Goal: Task Accomplishment & Management: Manage account settings

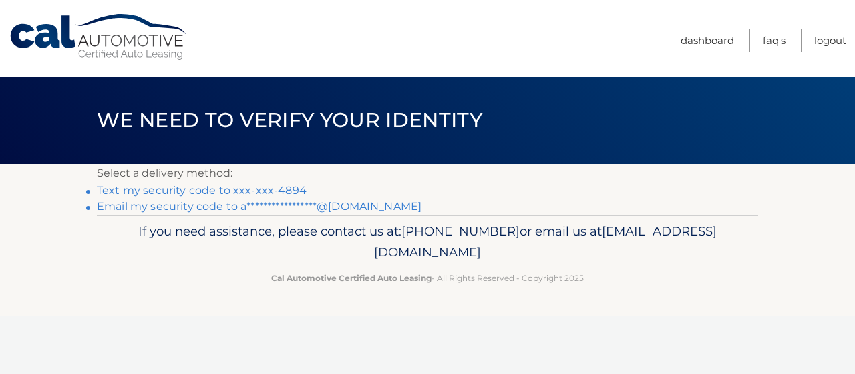
click at [282, 189] on link "Text my security code to xxx-xxx-4894" at bounding box center [202, 190] width 210 height 13
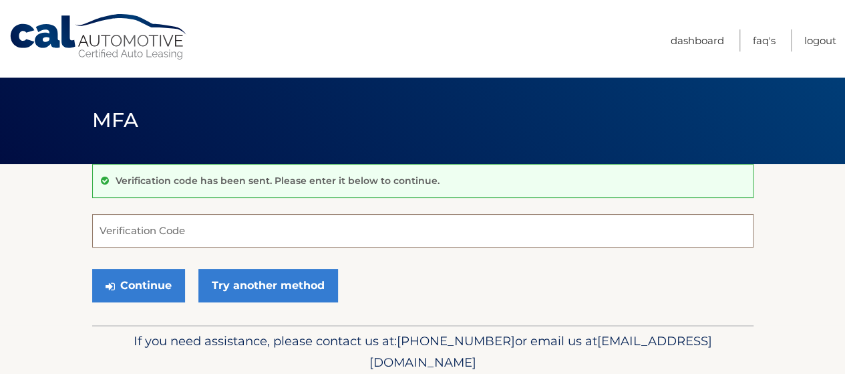
click at [283, 233] on input "Verification Code" at bounding box center [422, 230] width 661 height 33
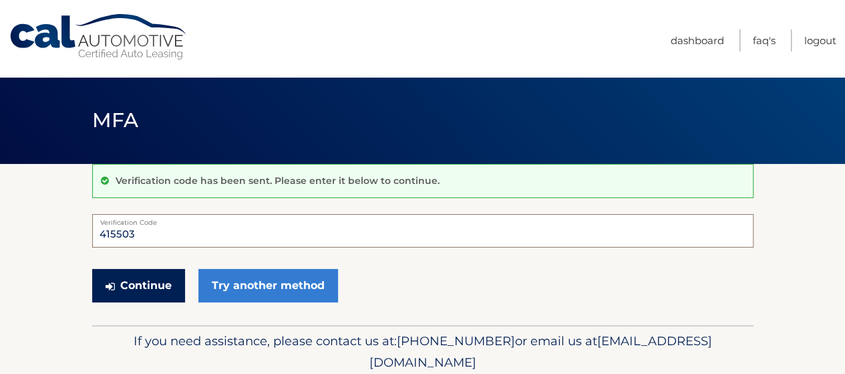
type input "415503"
click at [134, 277] on button "Continue" at bounding box center [138, 285] width 93 height 33
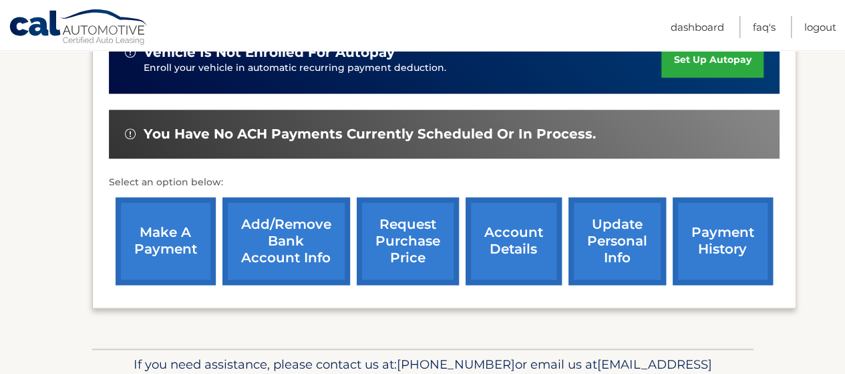
scroll to position [468, 0]
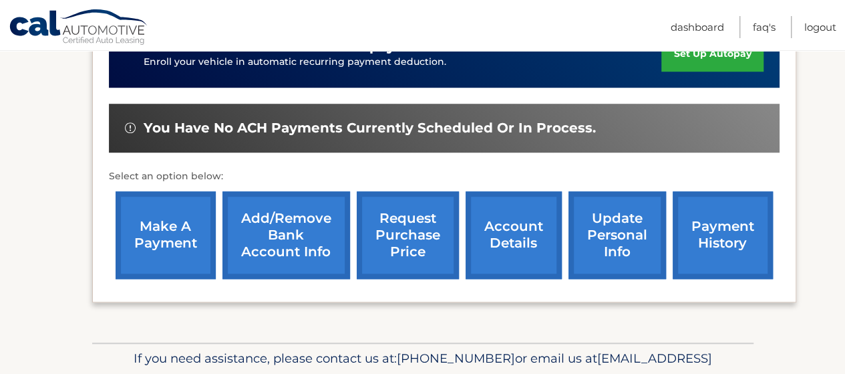
click at [531, 239] on link "account details" at bounding box center [514, 235] width 96 height 88
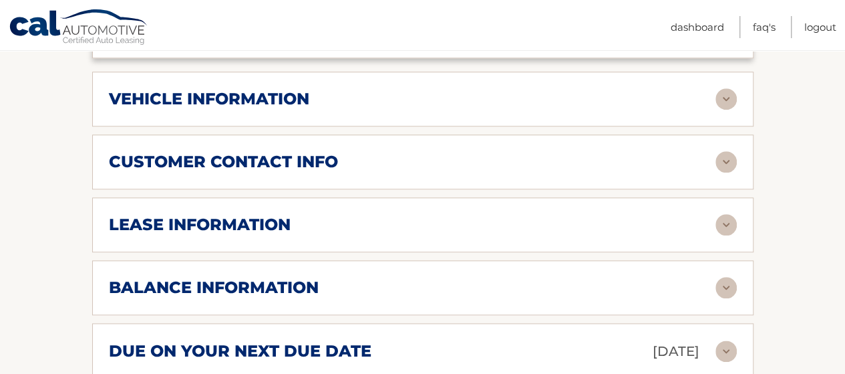
scroll to position [668, 0]
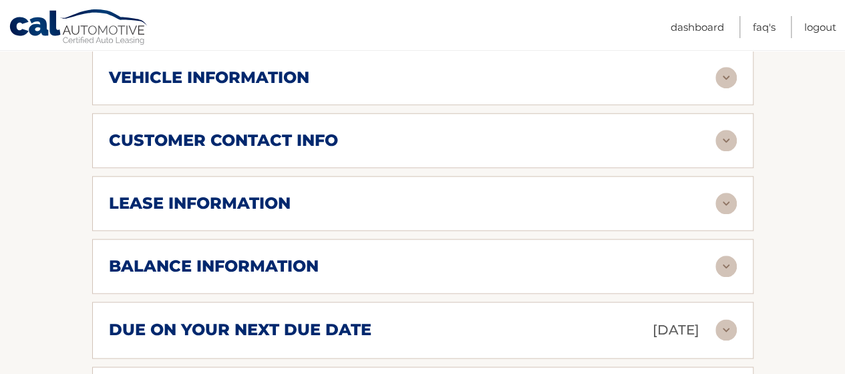
click at [348, 193] on div "lease information" at bounding box center [412, 203] width 607 height 20
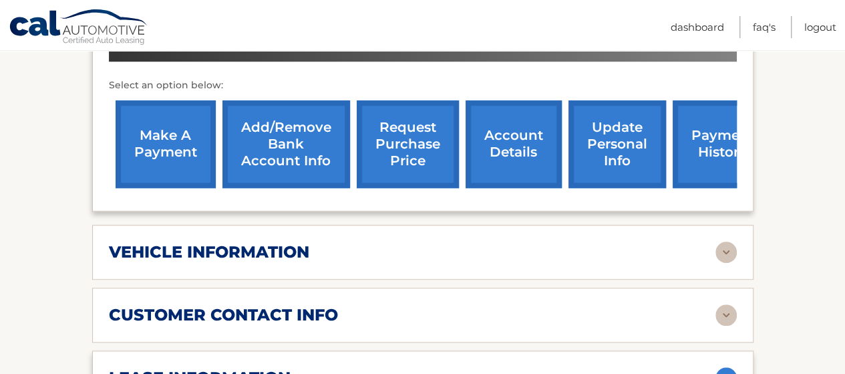
scroll to position [401, 0]
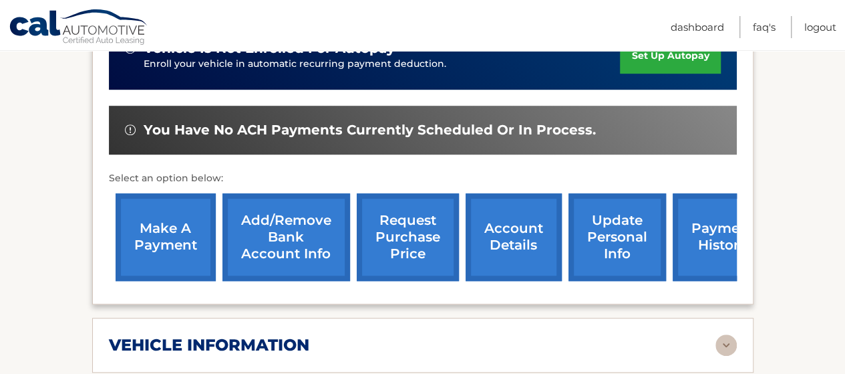
click at [428, 229] on link "request purchase price" at bounding box center [408, 237] width 102 height 88
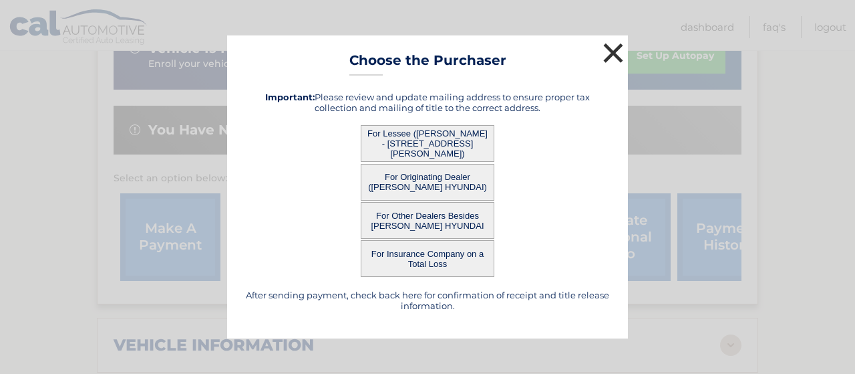
click at [612, 54] on button "×" at bounding box center [613, 52] width 27 height 27
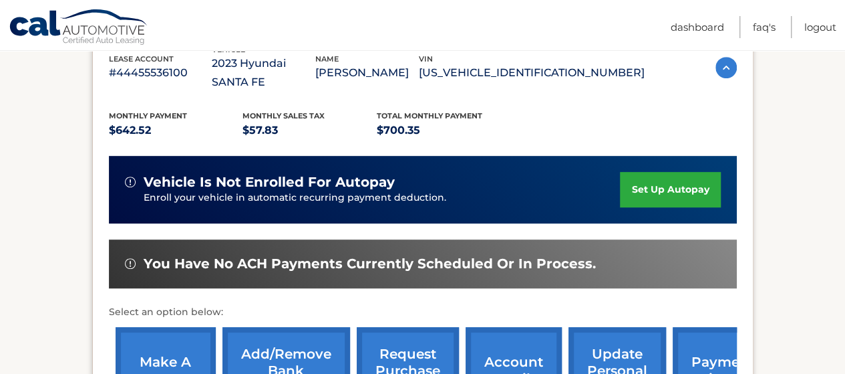
scroll to position [0, 0]
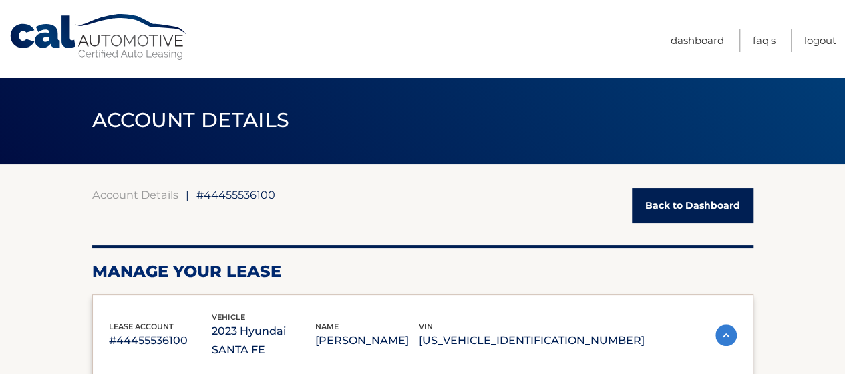
click at [708, 204] on link "Back to Dashboard" at bounding box center [693, 205] width 122 height 35
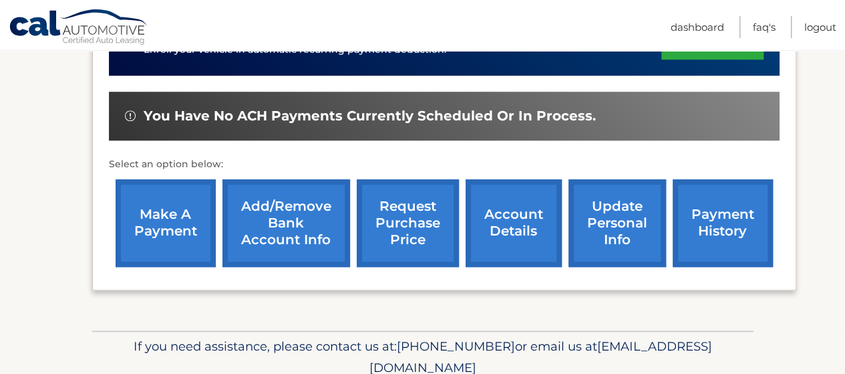
scroll to position [517, 0]
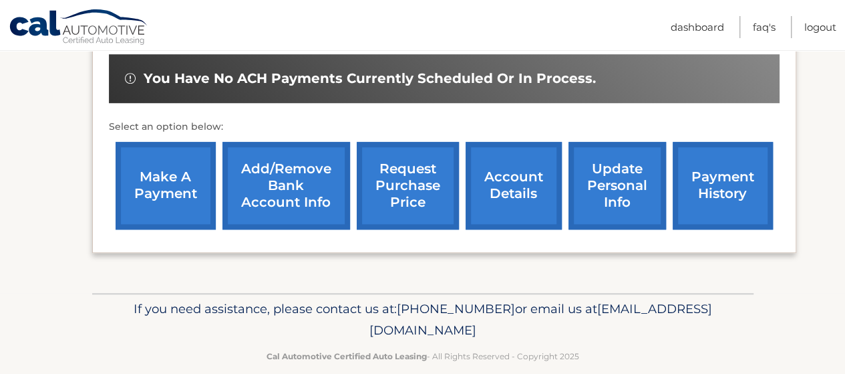
click at [517, 180] on link "account details" at bounding box center [514, 186] width 96 height 88
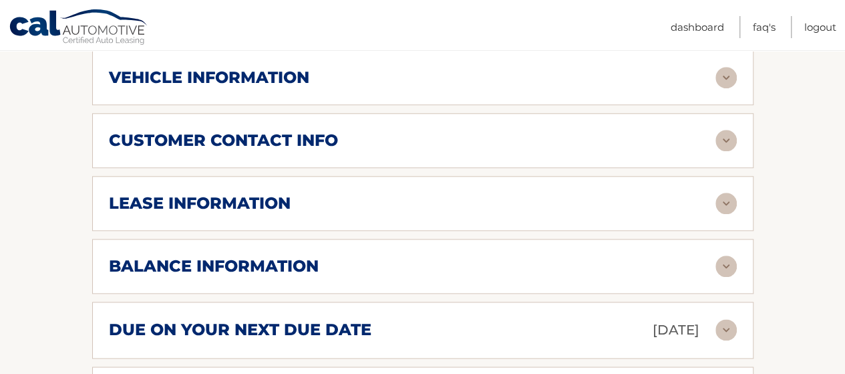
scroll to position [601, 0]
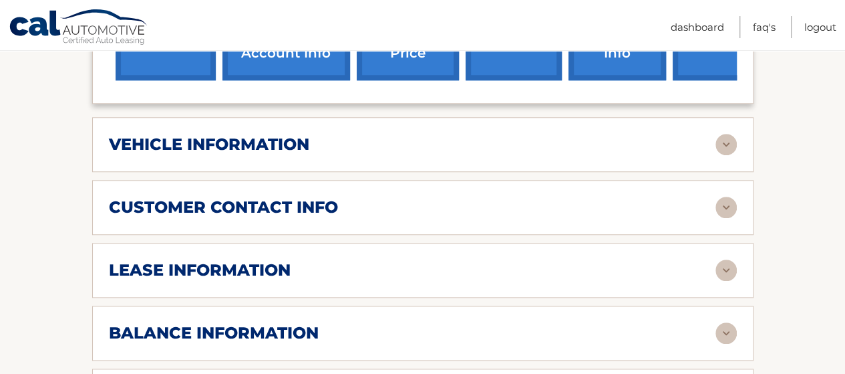
click at [525, 134] on div "vehicle information" at bounding box center [412, 144] width 607 height 20
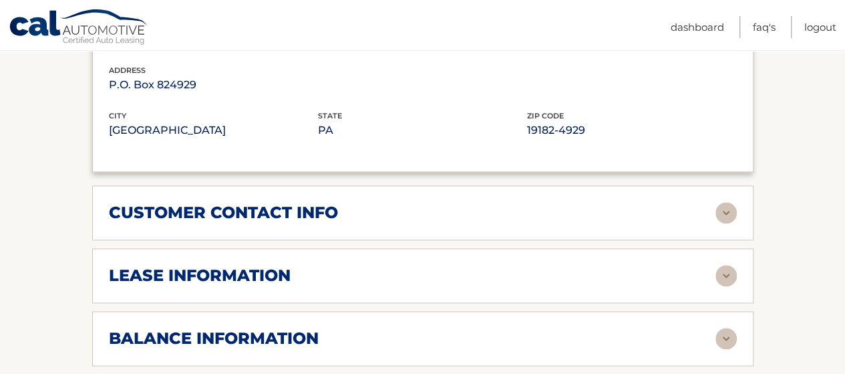
scroll to position [1002, 0]
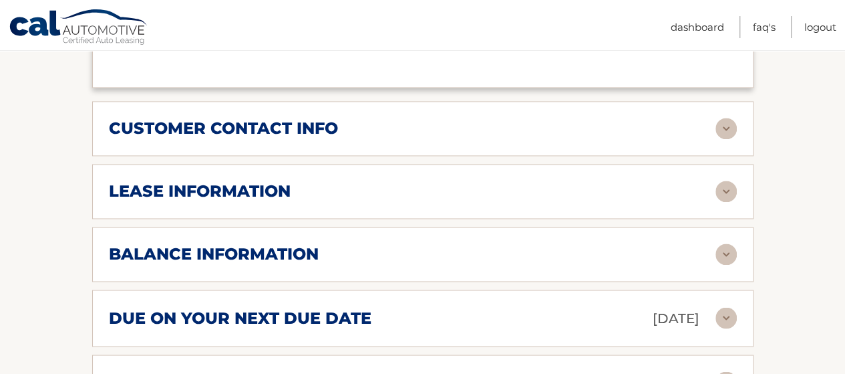
click at [517, 117] on div "customer contact info full name [PERSON_NAME] street address [STREET_ADDRESS][P…" at bounding box center [422, 128] width 661 height 55
click at [721, 118] on img at bounding box center [726, 128] width 21 height 21
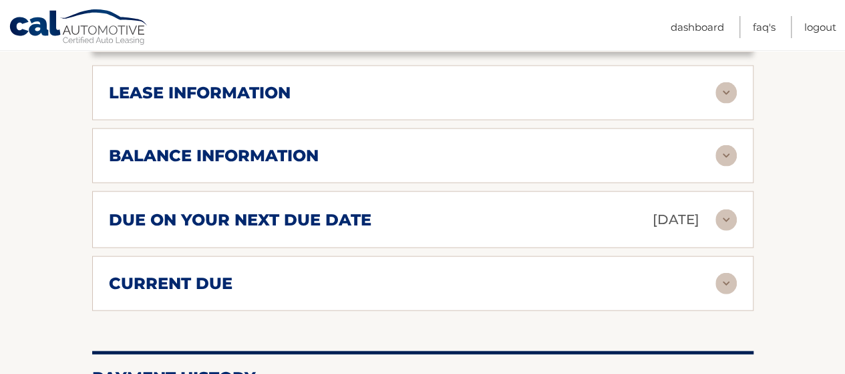
scroll to position [1336, 0]
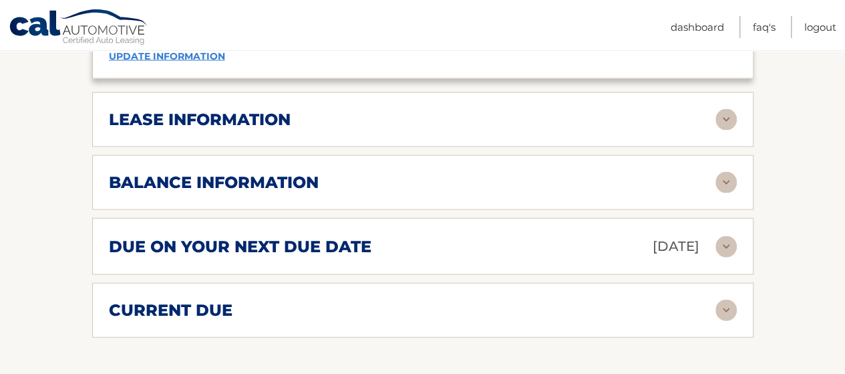
click at [728, 109] on img at bounding box center [726, 119] width 21 height 21
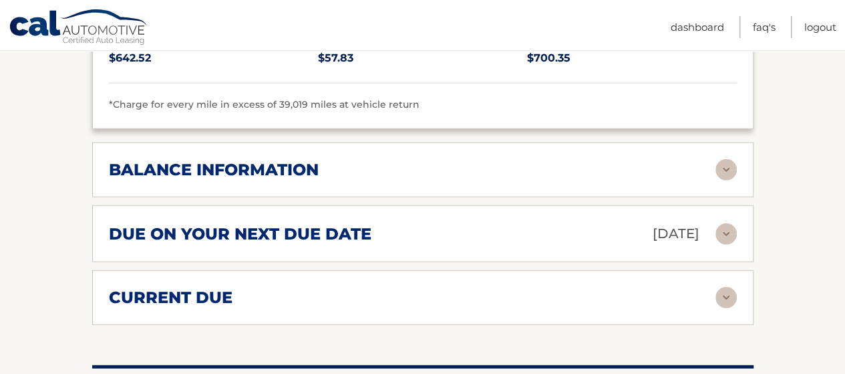
scroll to position [1604, 0]
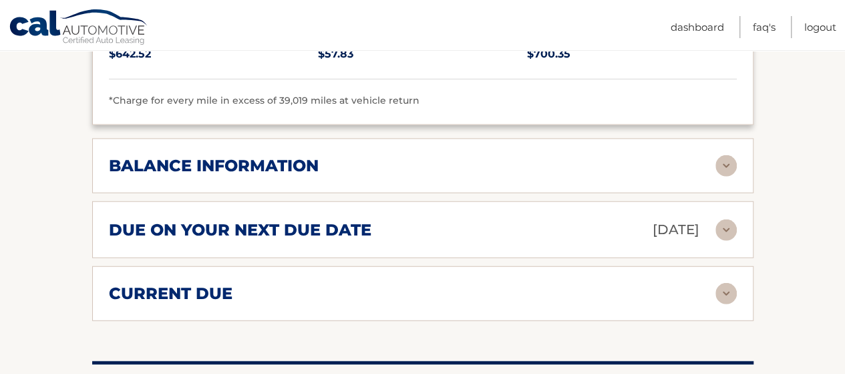
click at [724, 155] on img at bounding box center [726, 165] width 21 height 21
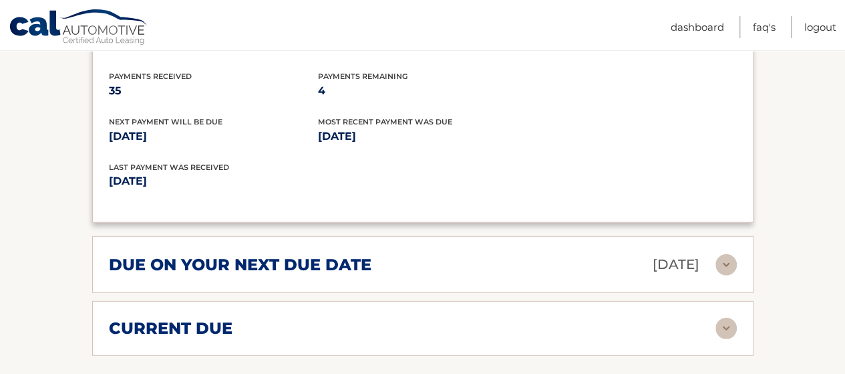
scroll to position [1871, 0]
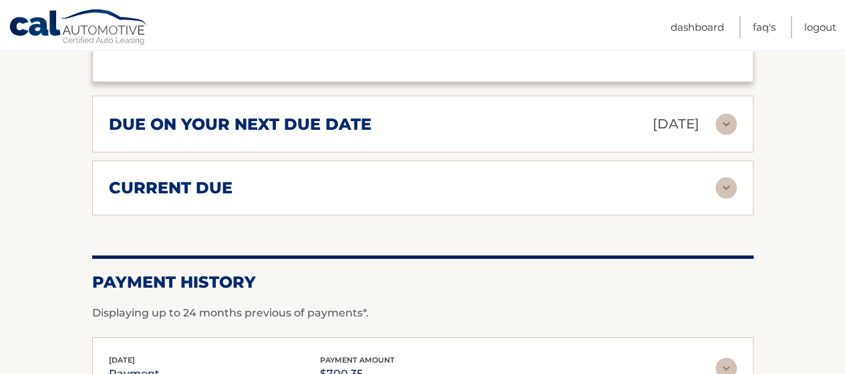
click at [724, 177] on img at bounding box center [726, 187] width 21 height 21
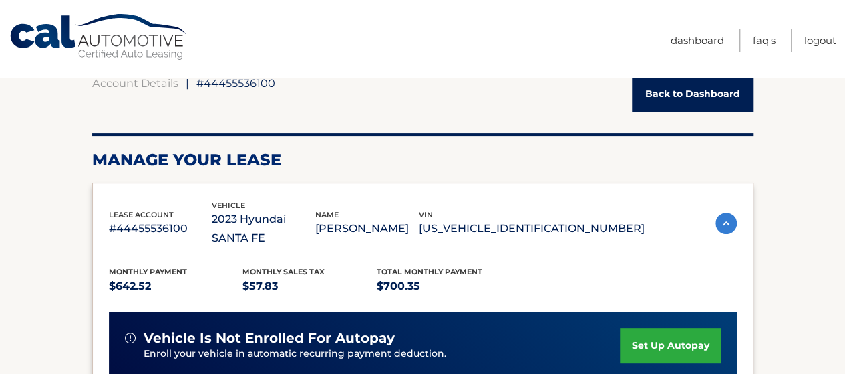
scroll to position [0, 0]
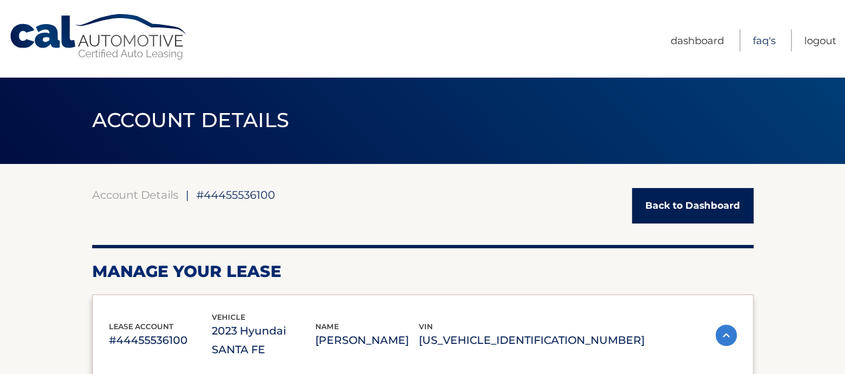
click at [770, 40] on link "FAQ's" at bounding box center [764, 40] width 23 height 22
click at [810, 33] on link "Logout" at bounding box center [820, 40] width 32 height 22
